Goal: Information Seeking & Learning: Learn about a topic

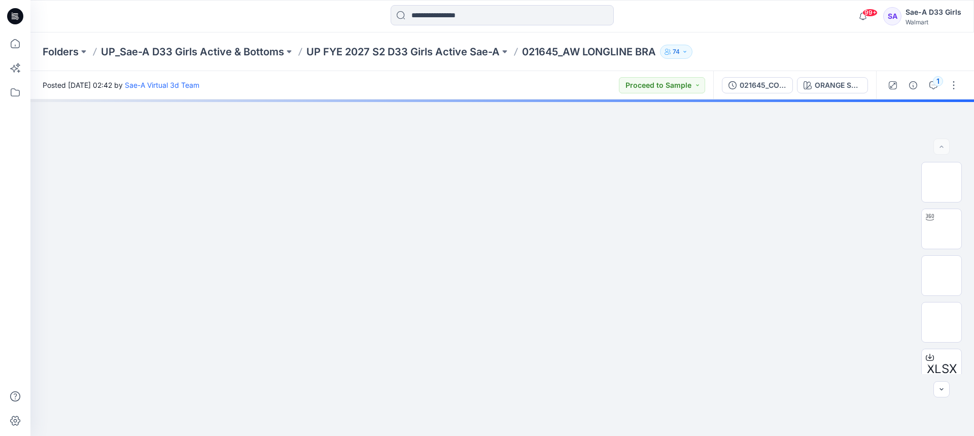
click at [389, 55] on p "UP FYE 2027 S2 D33 Girls Active Sae-A" at bounding box center [403, 52] width 193 height 14
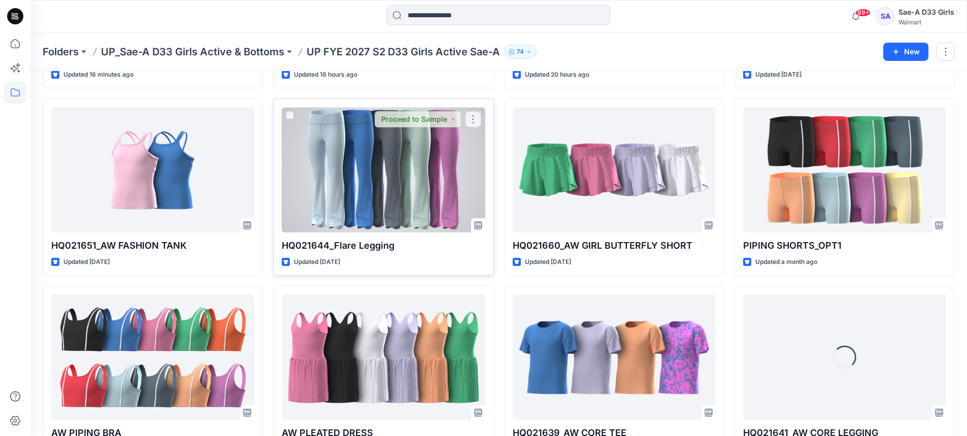
scroll to position [177, 0]
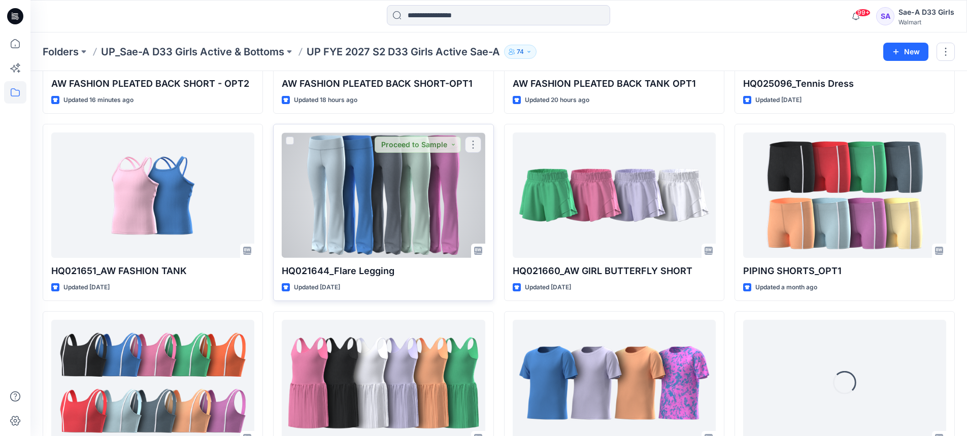
click at [448, 190] on div at bounding box center [383, 194] width 203 height 125
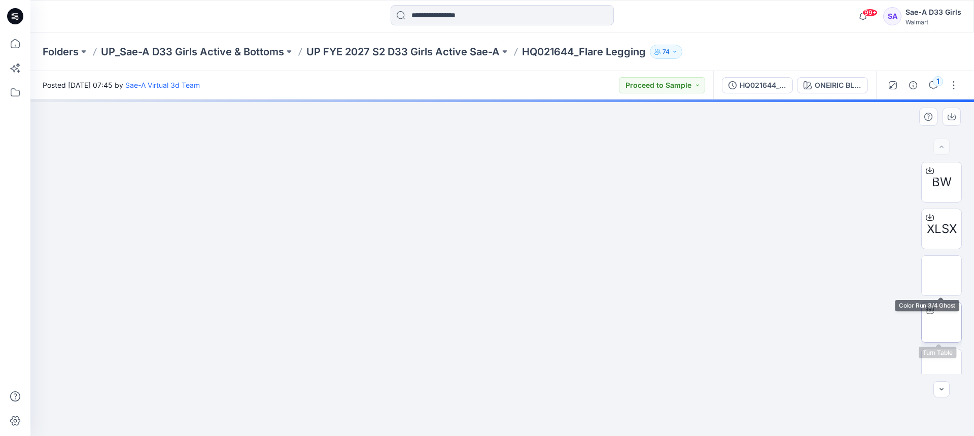
click at [942, 322] on img at bounding box center [942, 322] width 0 height 0
drag, startPoint x: 565, startPoint y: 370, endPoint x: 562, endPoint y: 214, distance: 156.4
drag, startPoint x: 530, startPoint y: 247, endPoint x: 531, endPoint y: 225, distance: 22.4
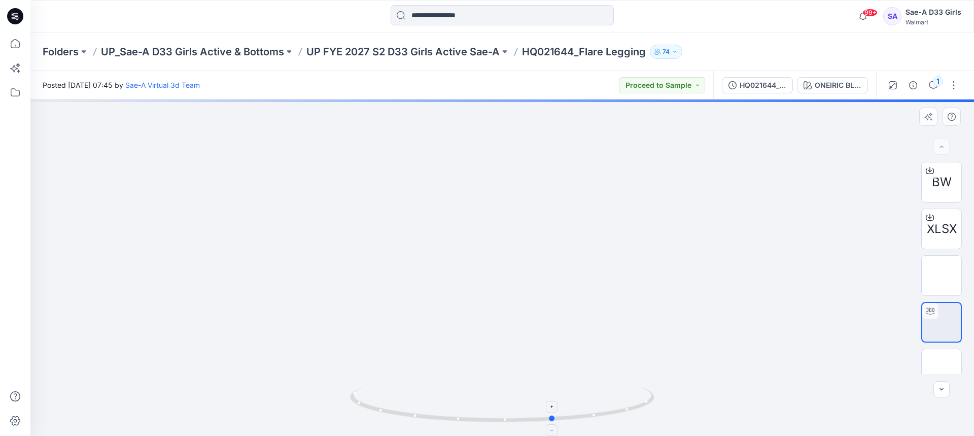
drag, startPoint x: 590, startPoint y: 415, endPoint x: 642, endPoint y: 414, distance: 51.8
click at [642, 414] on icon at bounding box center [503, 406] width 307 height 38
drag, startPoint x: 629, startPoint y: 411, endPoint x: 661, endPoint y: 406, distance: 33.0
click at [661, 406] on div at bounding box center [502, 267] width 944 height 337
drag, startPoint x: 622, startPoint y: 412, endPoint x: 676, endPoint y: 404, distance: 54.5
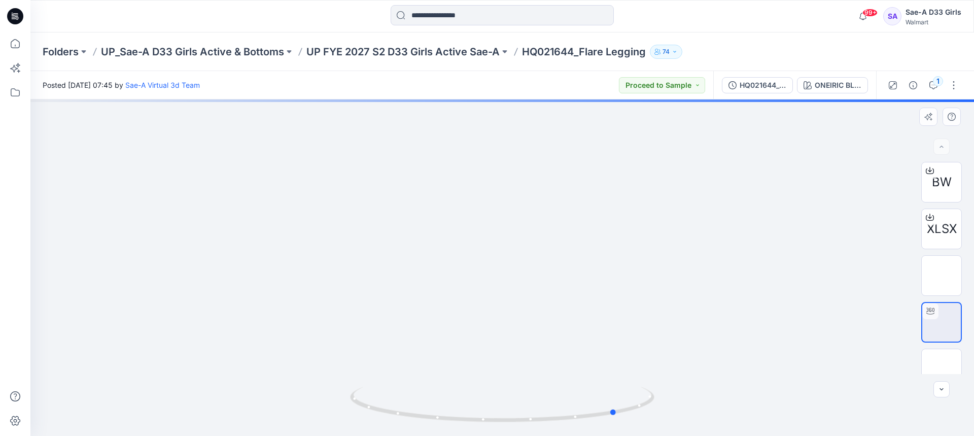
click at [676, 404] on div at bounding box center [502, 267] width 944 height 337
drag, startPoint x: 647, startPoint y: 405, endPoint x: 607, endPoint y: 415, distance: 41.4
click at [607, 415] on icon at bounding box center [503, 406] width 307 height 38
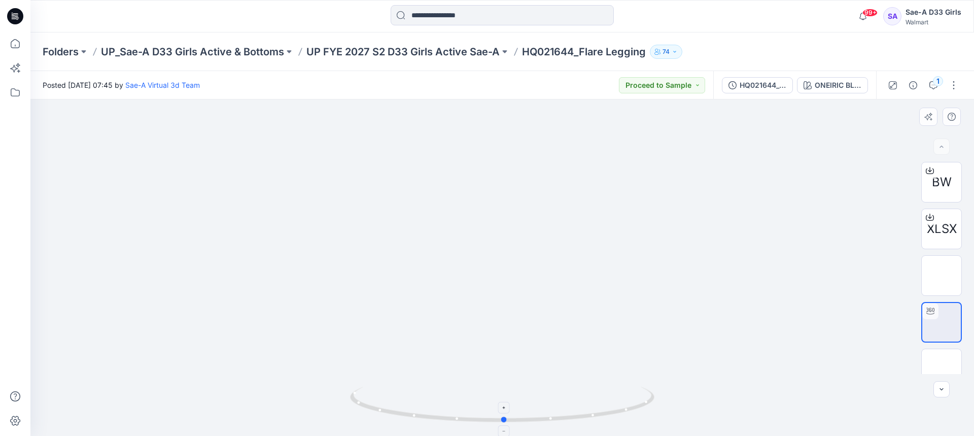
click at [473, 410] on icon at bounding box center [503, 406] width 307 height 38
drag, startPoint x: 536, startPoint y: 426, endPoint x: 485, endPoint y: 427, distance: 50.8
click at [485, 427] on img at bounding box center [502, 411] width 305 height 49
drag, startPoint x: 485, startPoint y: 427, endPoint x: 469, endPoint y: 424, distance: 15.9
click at [469, 424] on div at bounding box center [502, 410] width 305 height 51
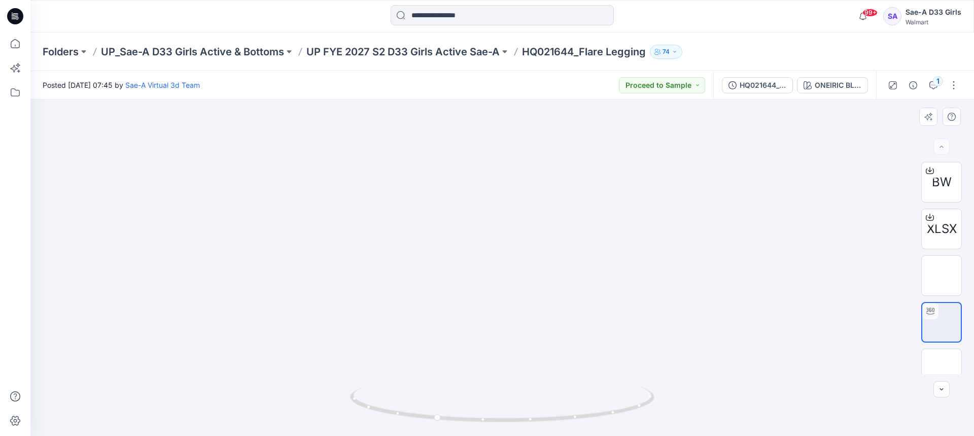
drag, startPoint x: 504, startPoint y: 352, endPoint x: 498, endPoint y: 386, distance: 34.0
click at [498, 386] on div at bounding box center [502, 267] width 944 height 337
drag, startPoint x: 499, startPoint y: 363, endPoint x: 494, endPoint y: 327, distance: 37.0
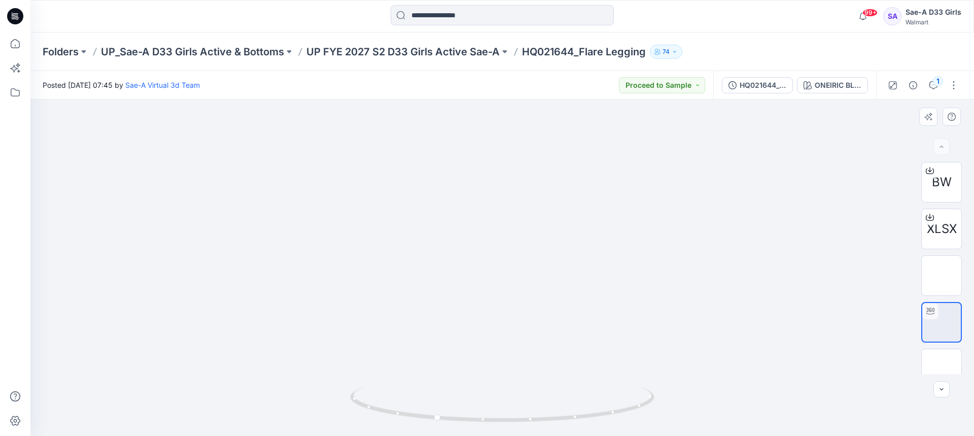
drag, startPoint x: 703, startPoint y: 320, endPoint x: 705, endPoint y: 339, distance: 18.4
